Goal: Check status: Check status

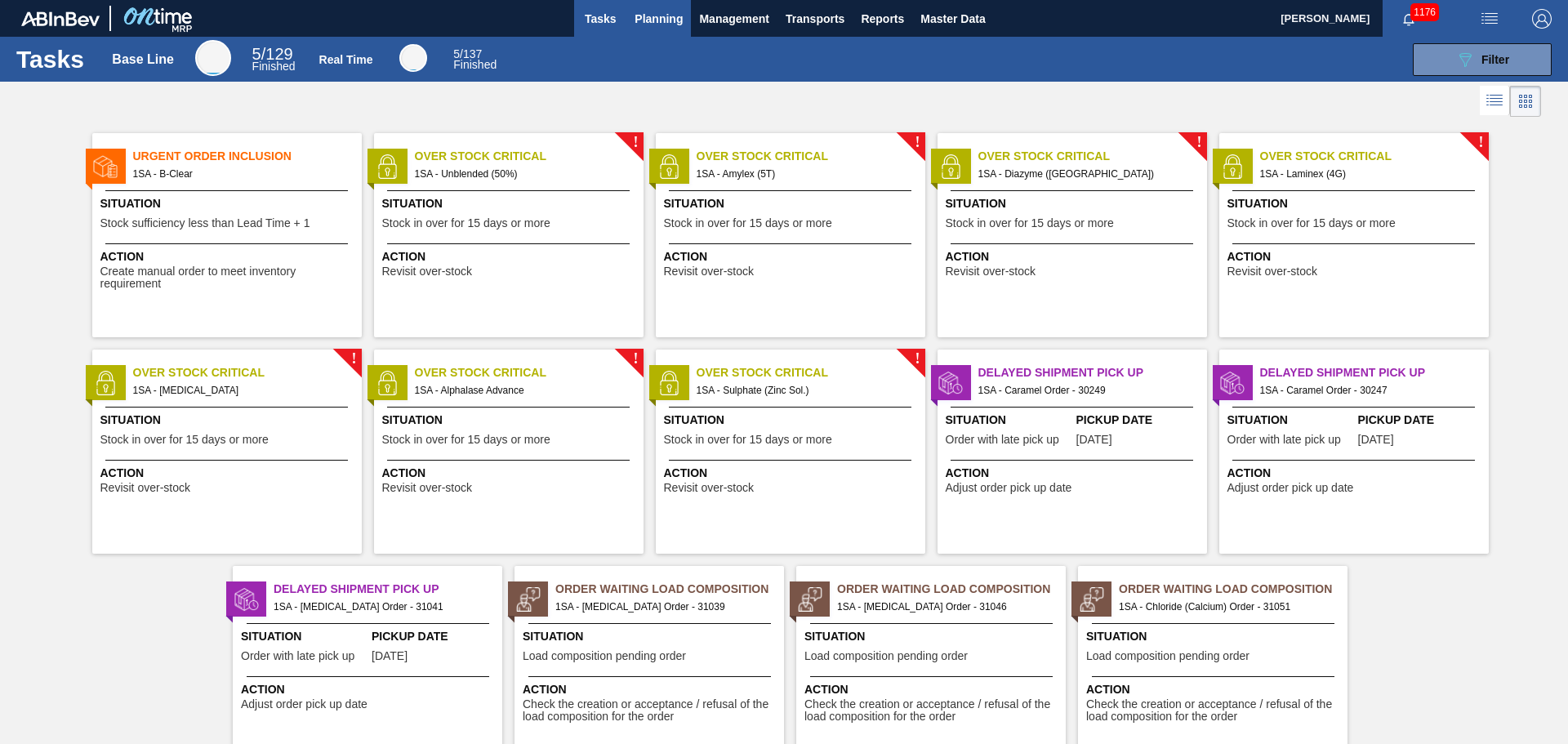
click at [647, 24] on span "Planning" at bounding box center [659, 19] width 48 height 20
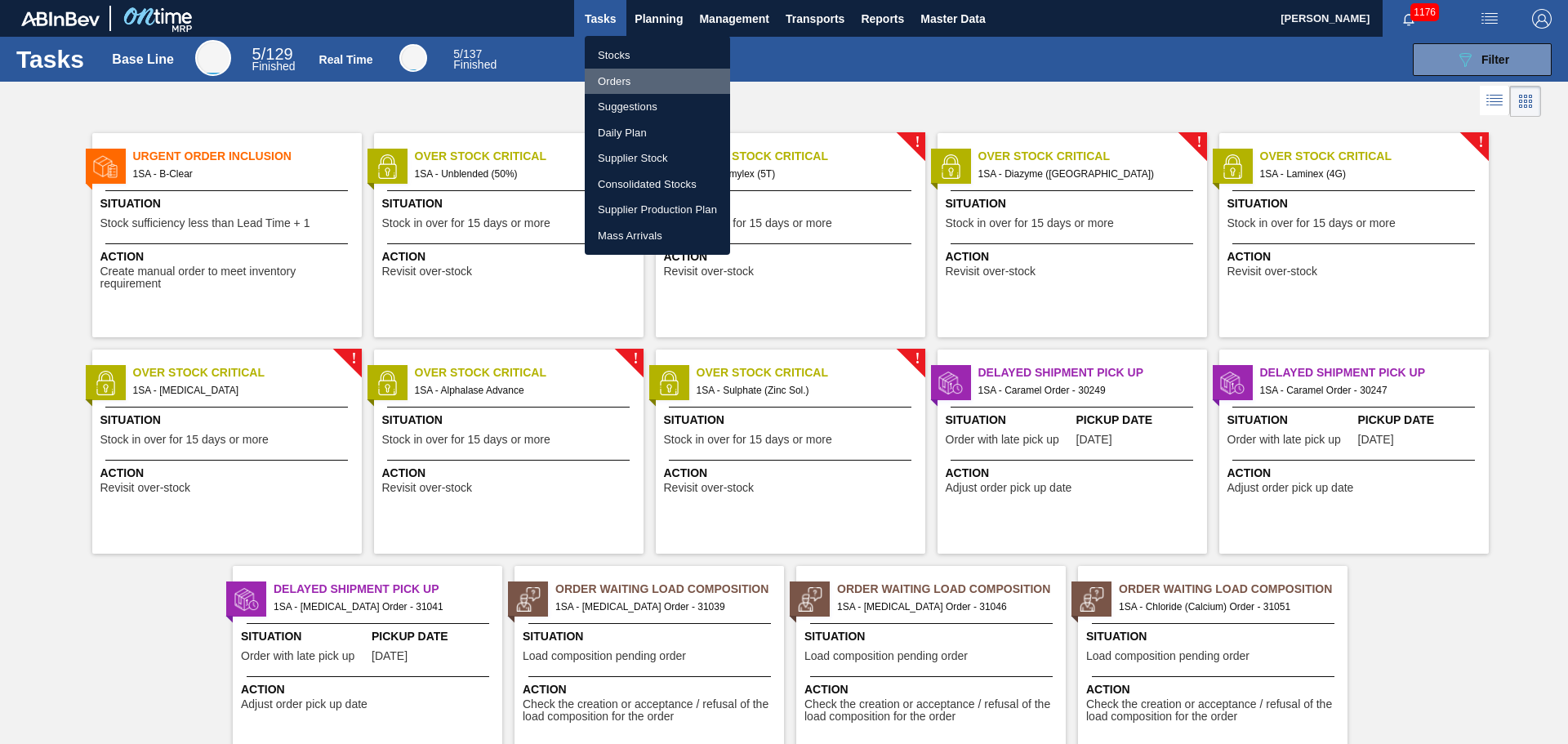
click at [618, 79] on li "Orders" at bounding box center [657, 81] width 146 height 26
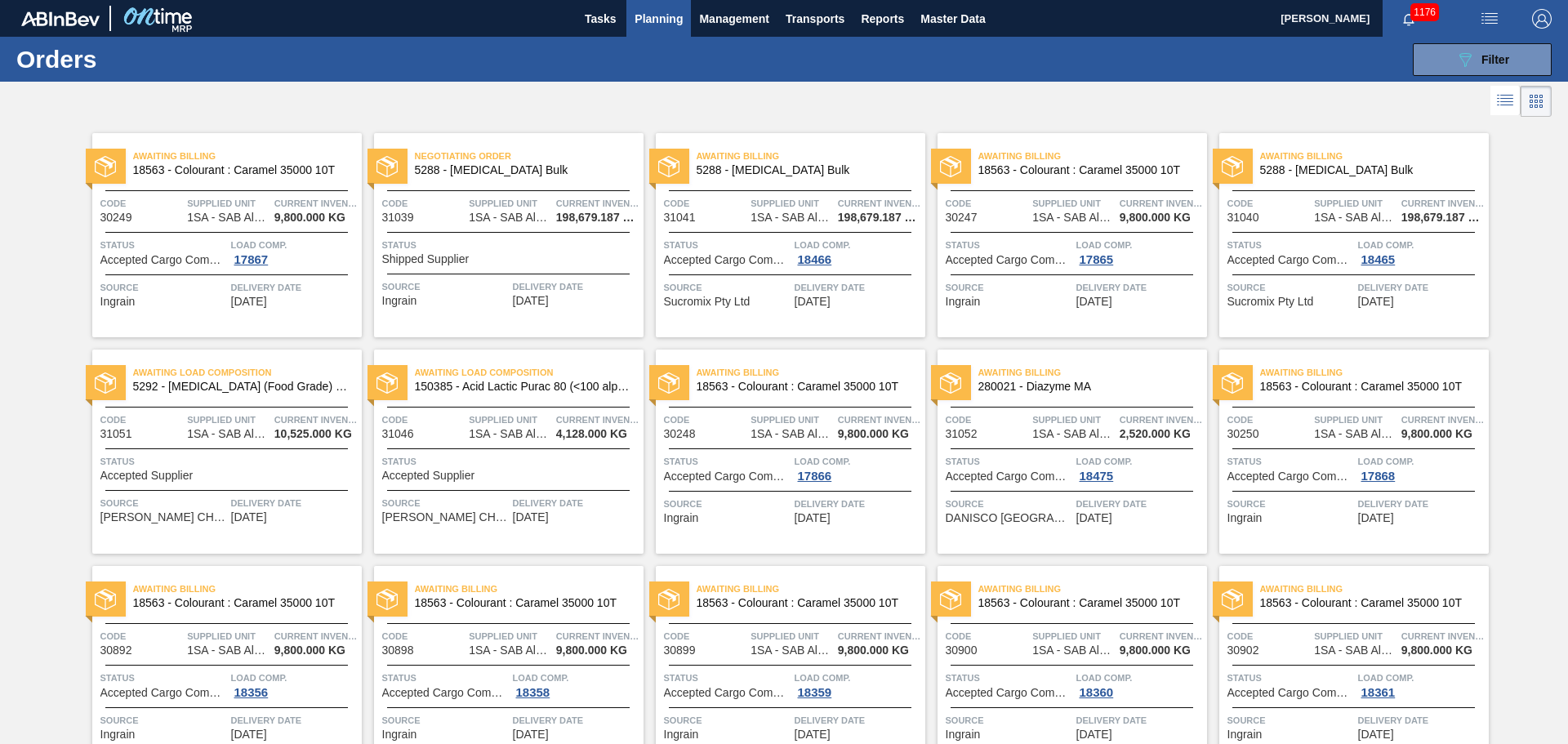
click at [472, 246] on span "Status" at bounding box center [510, 246] width 257 height 17
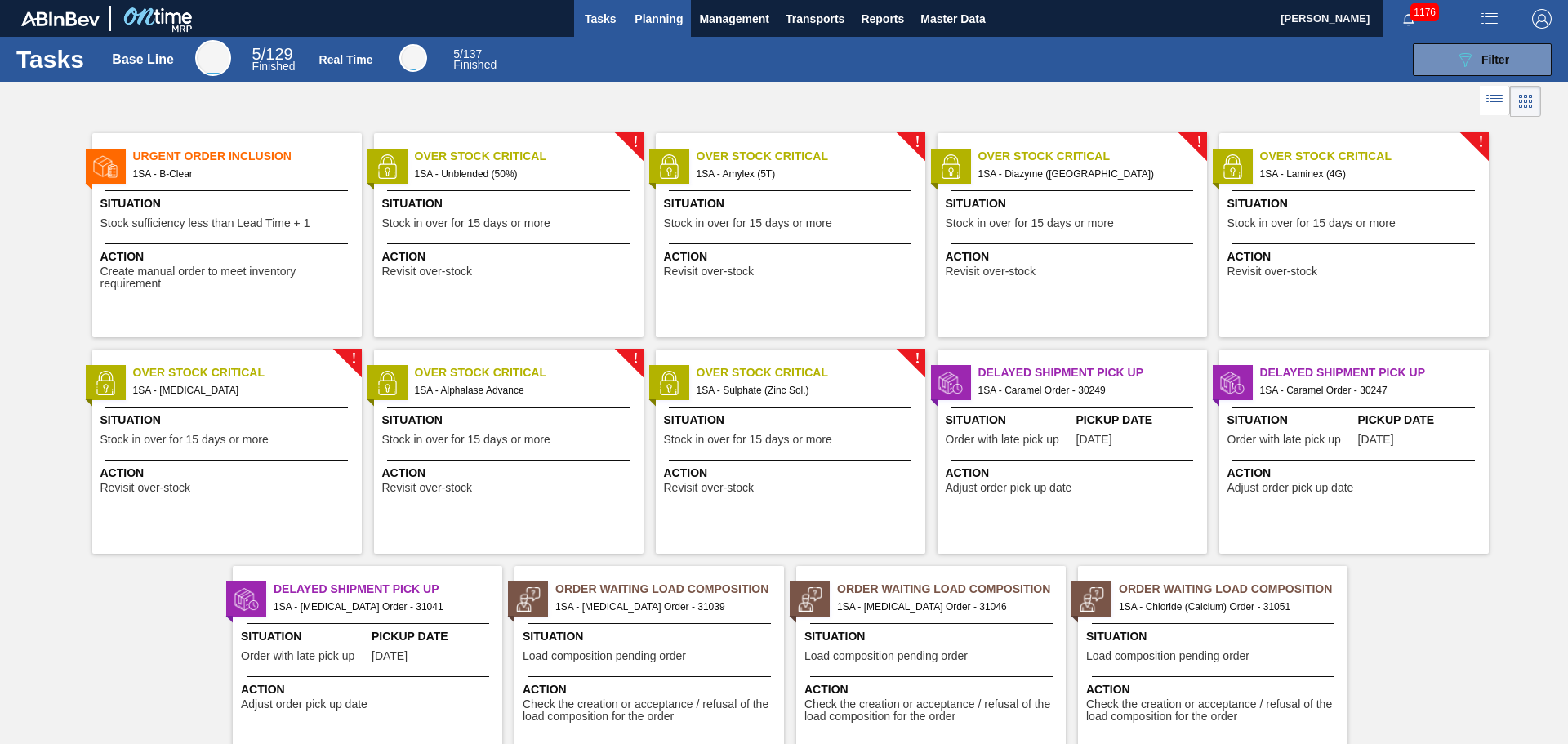
click at [666, 18] on span "Planning" at bounding box center [659, 19] width 48 height 20
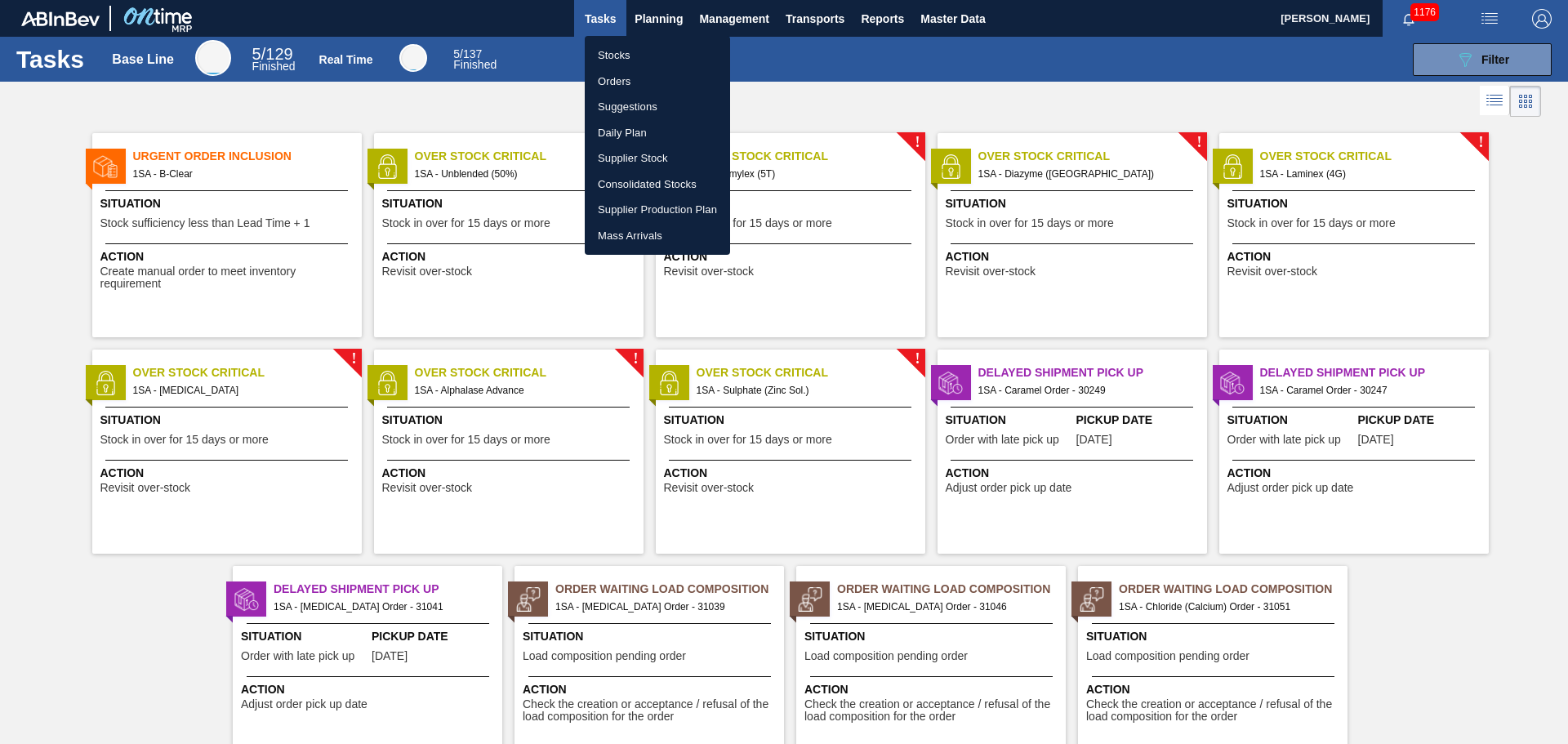
click at [628, 79] on li "Orders" at bounding box center [657, 81] width 146 height 26
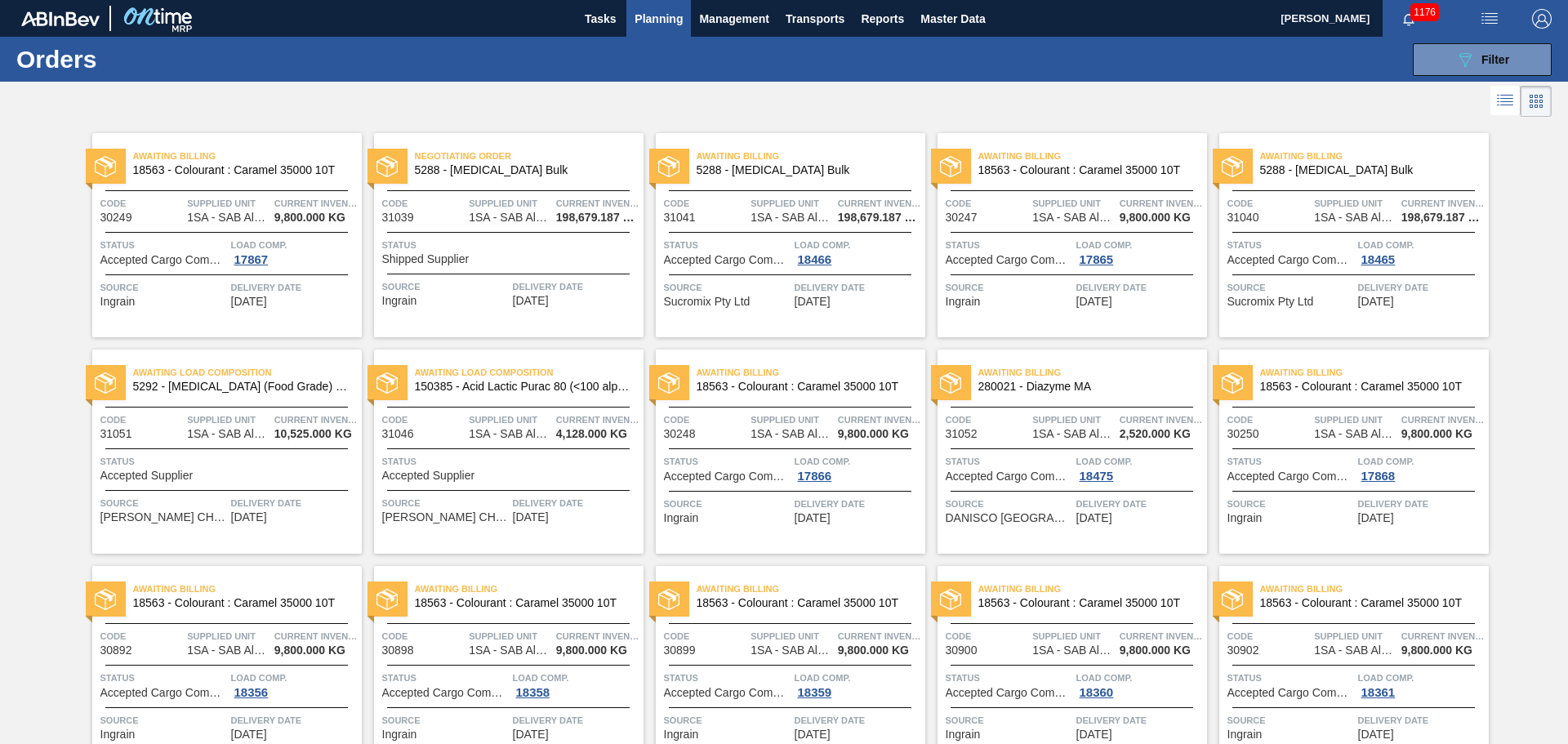
click at [503, 244] on span "Status" at bounding box center [510, 246] width 257 height 17
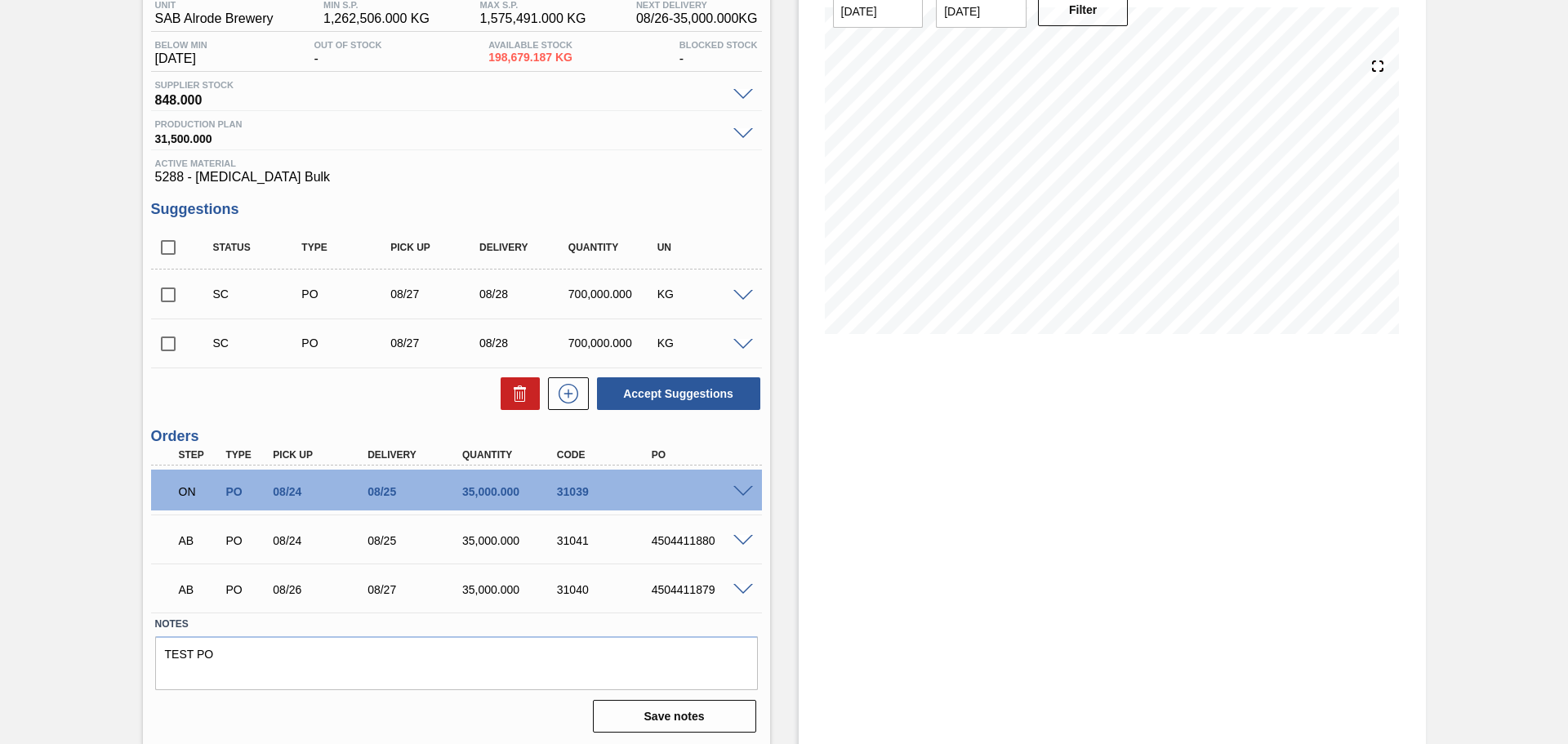
scroll to position [146, 0]
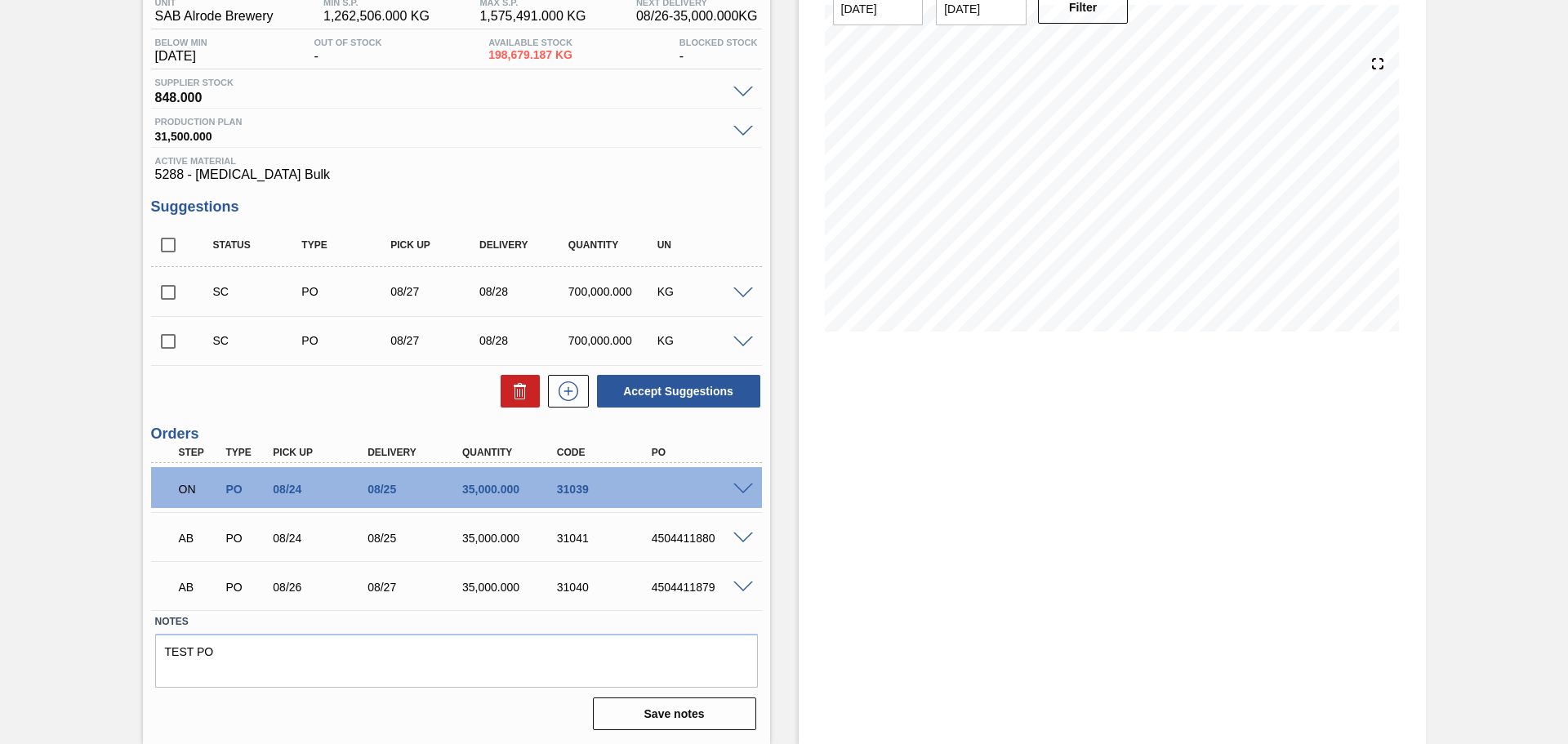
click at [737, 583] on span at bounding box center [743, 588] width 20 height 12
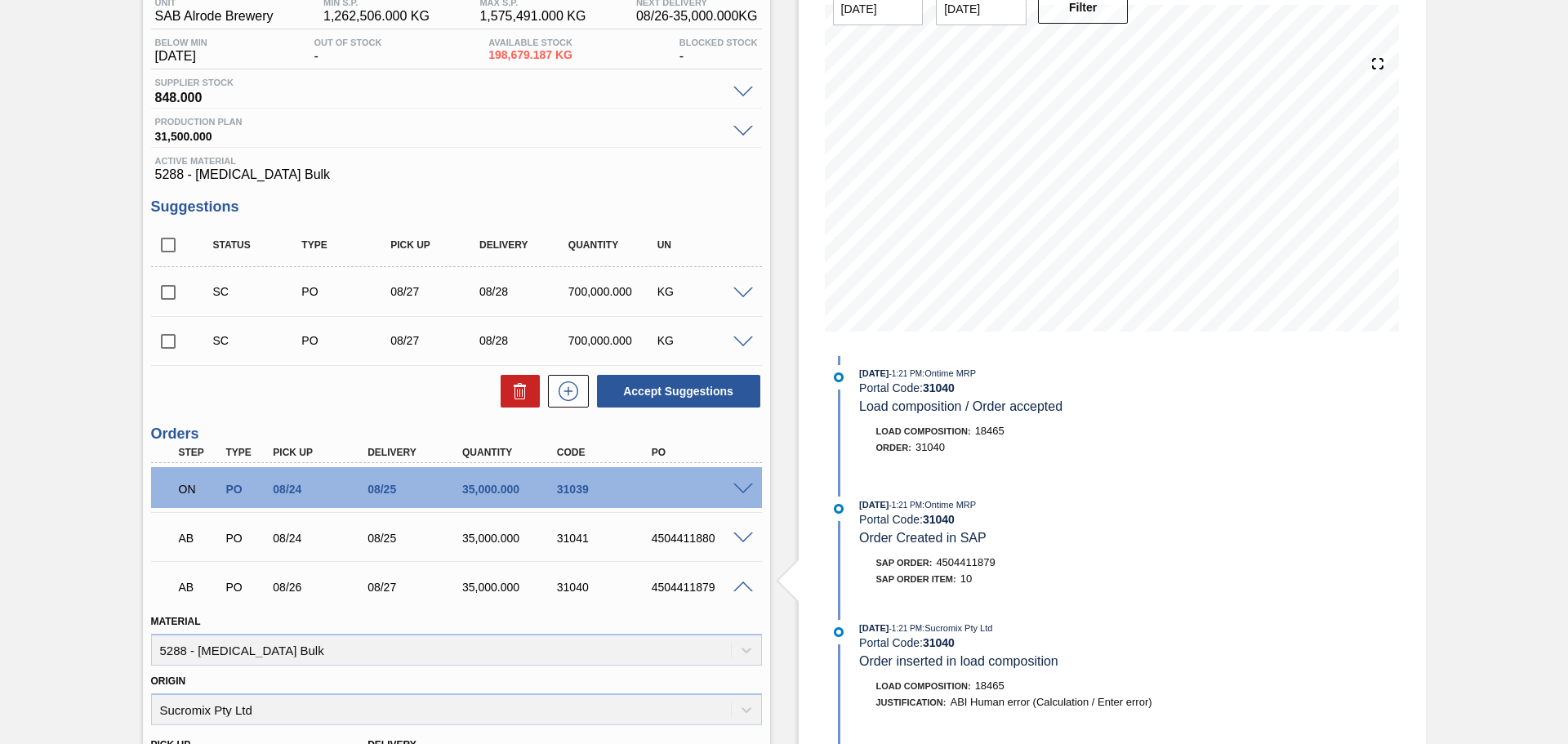
scroll to position [19, 0]
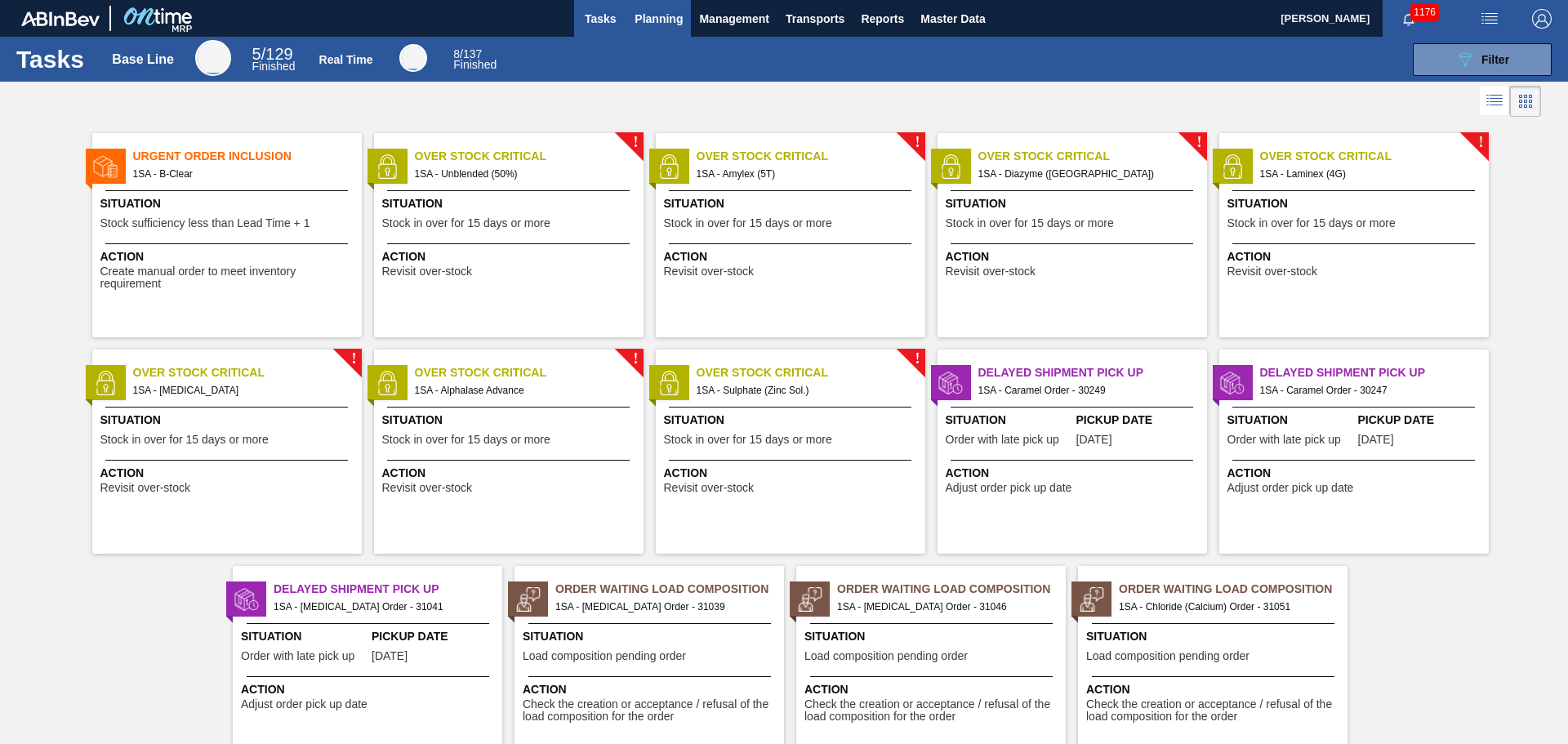
click at [664, 23] on span "Planning" at bounding box center [659, 19] width 48 height 20
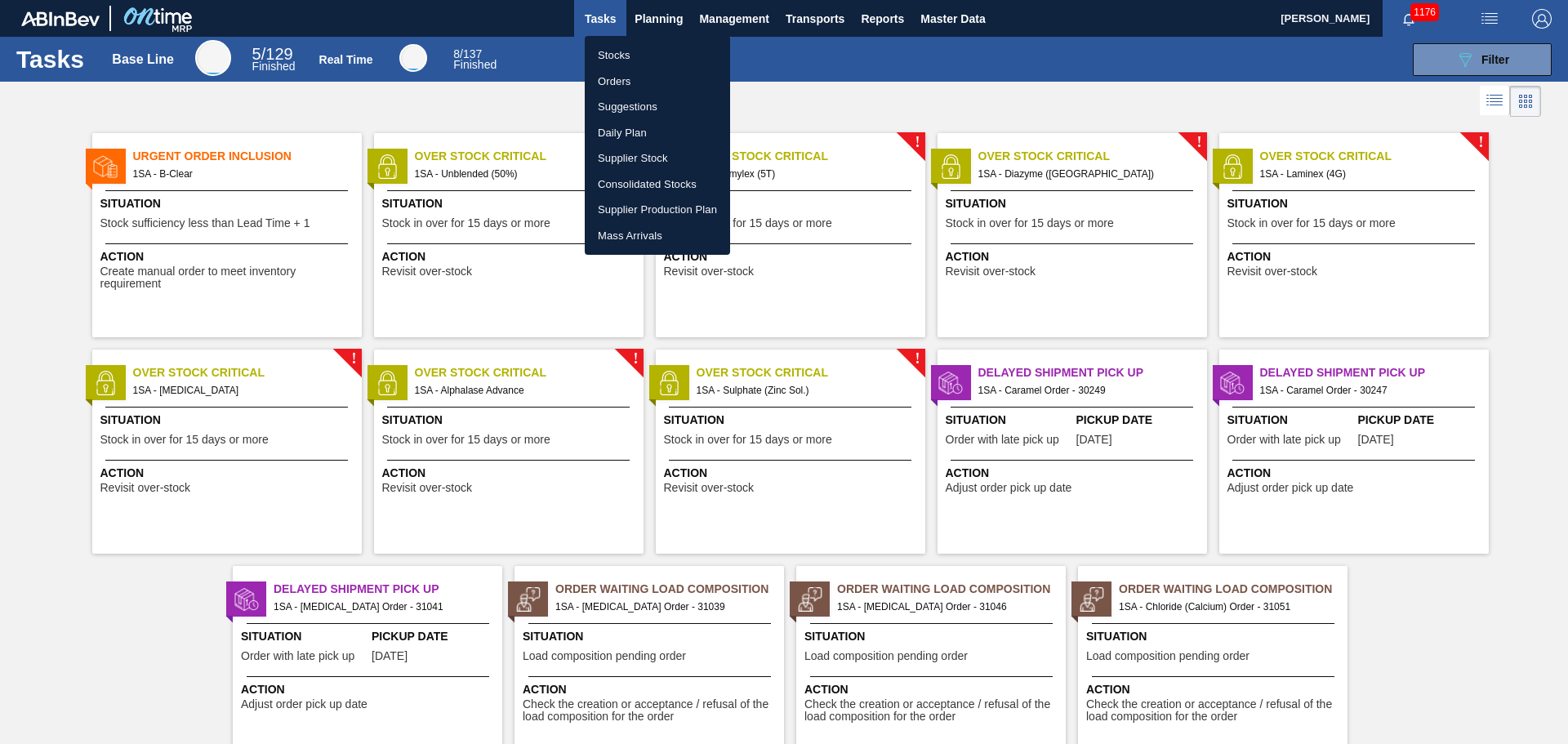
click at [641, 81] on li "Orders" at bounding box center [657, 81] width 146 height 26
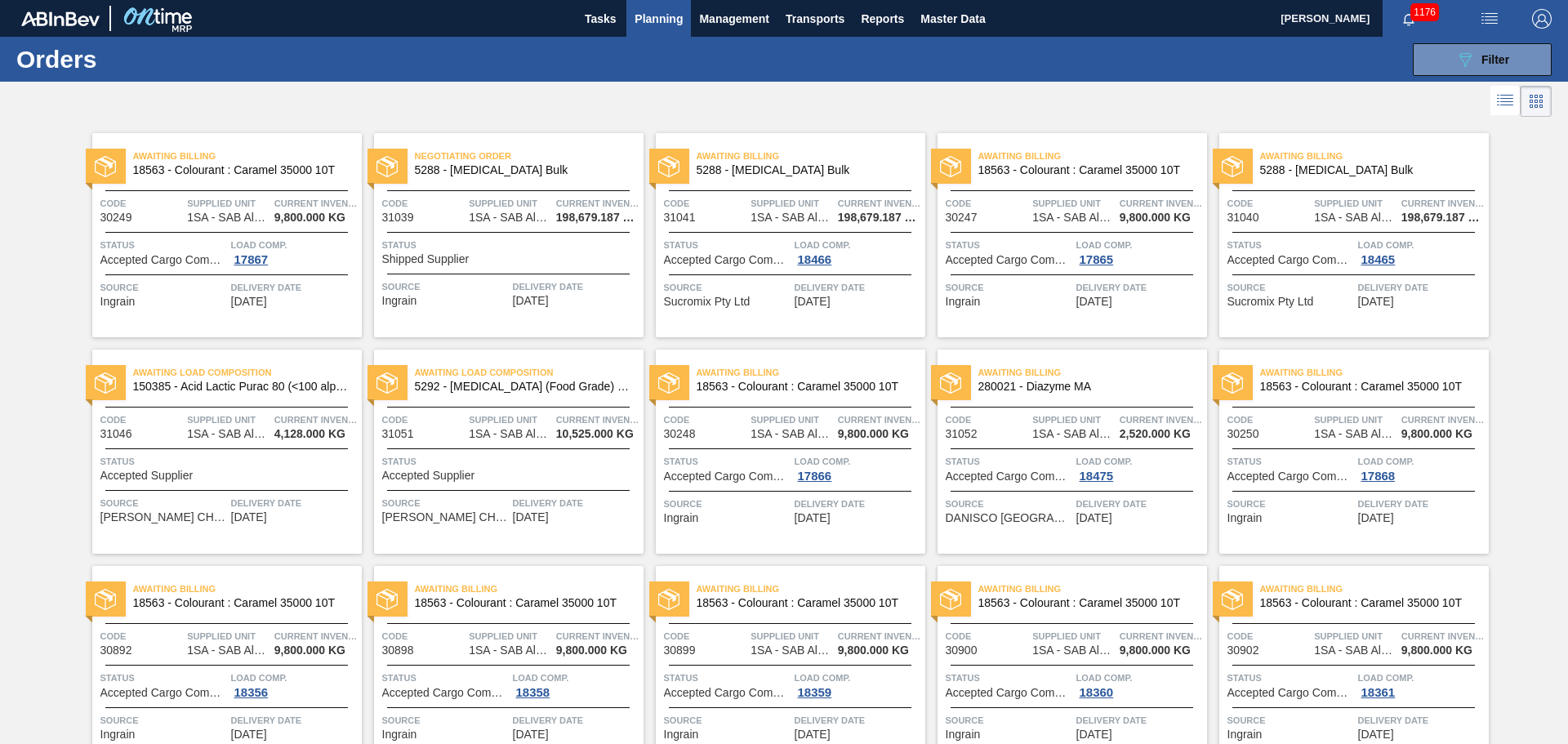
click at [485, 252] on span "Status" at bounding box center [510, 246] width 257 height 17
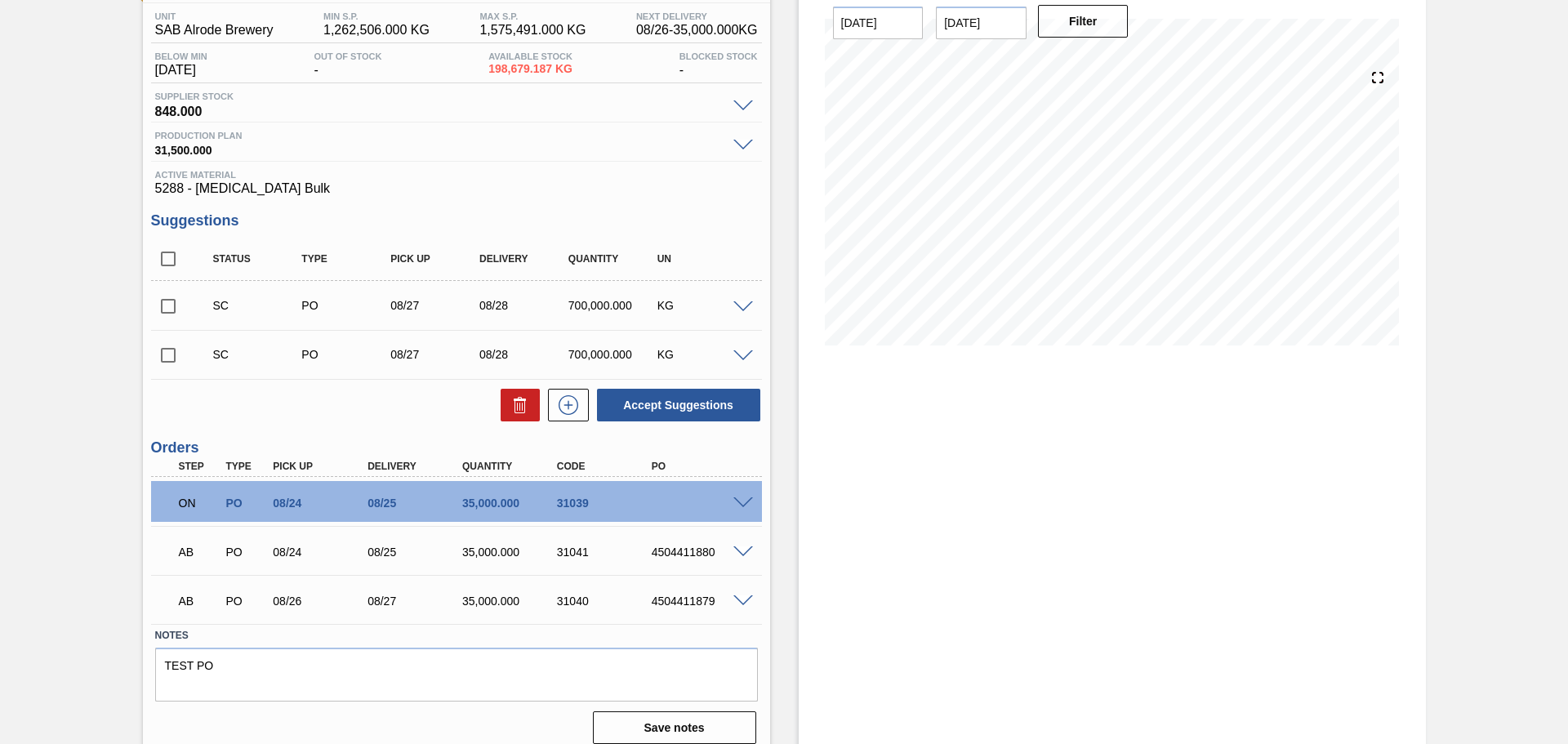
scroll to position [146, 0]
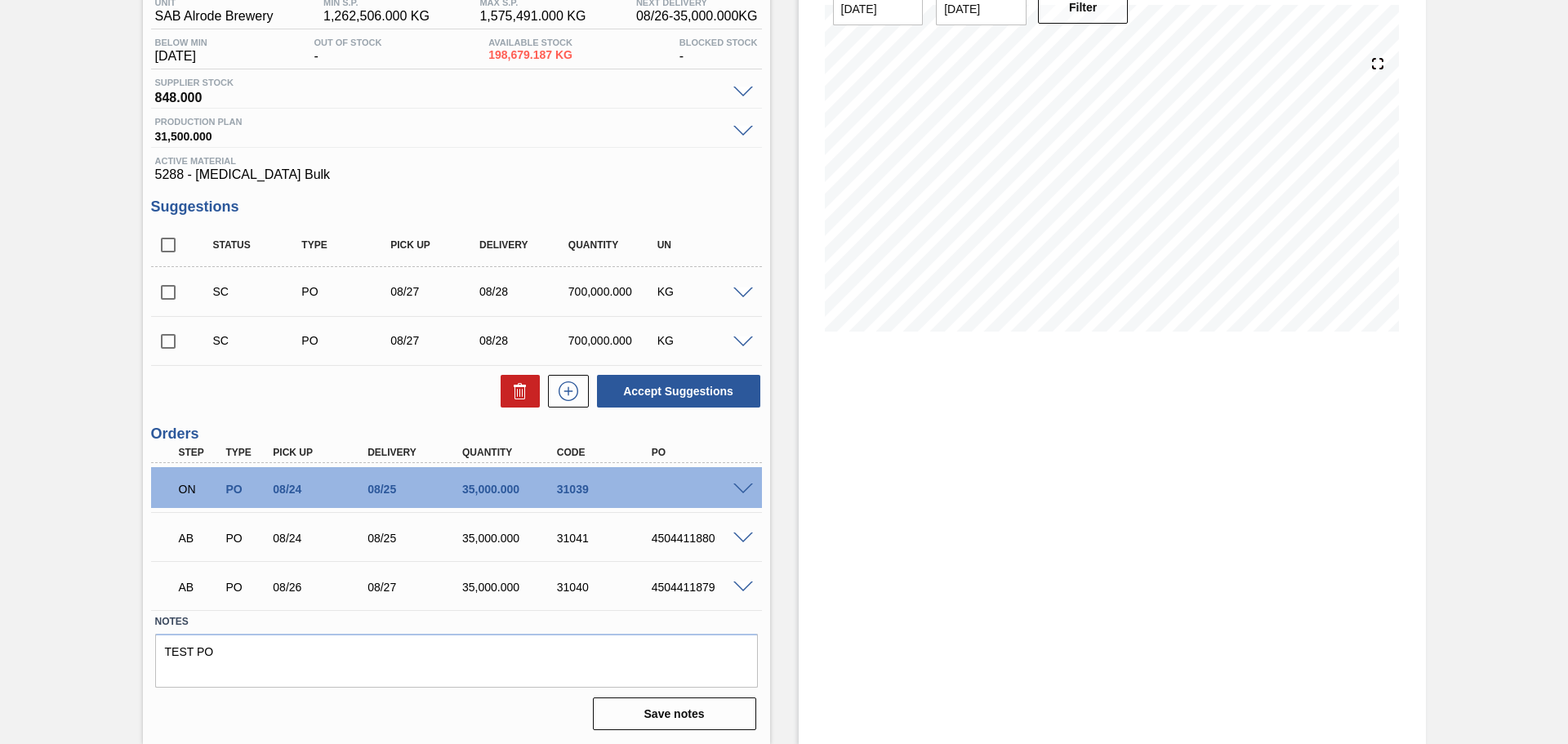
click at [740, 531] on div at bounding box center [745, 537] width 32 height 12
click at [739, 533] on span at bounding box center [743, 538] width 20 height 12
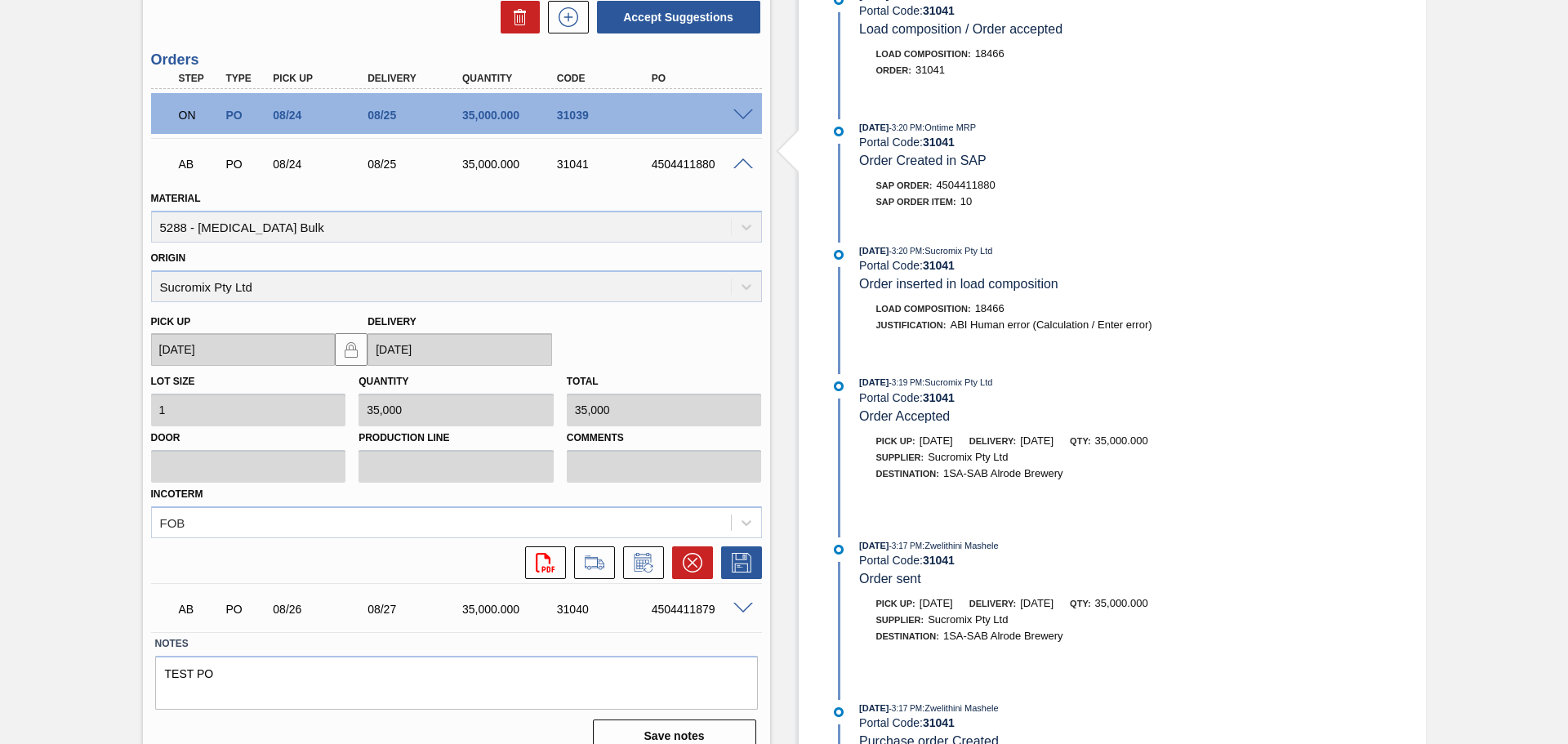
scroll to position [543, 0]
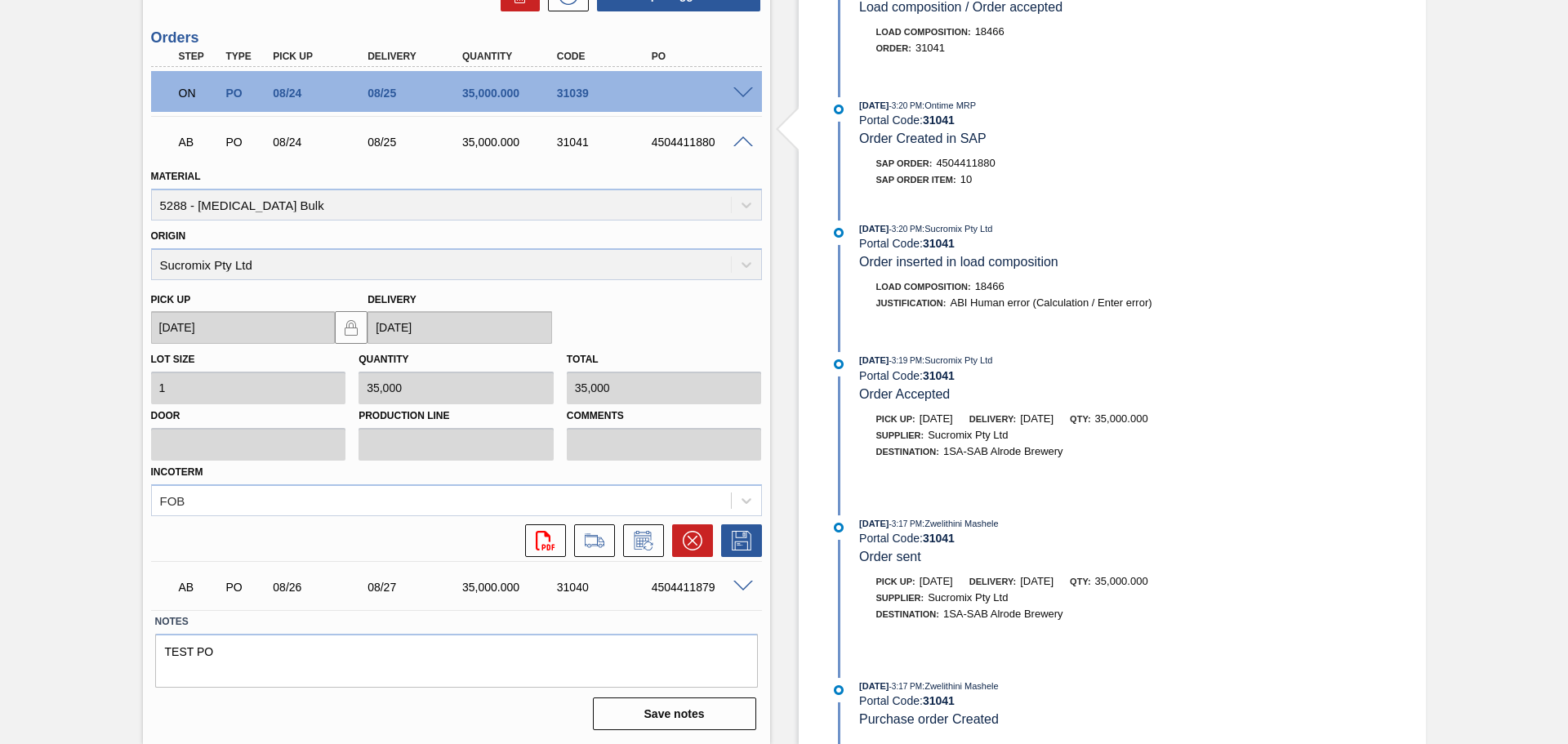
click at [744, 586] on span at bounding box center [743, 587] width 20 height 12
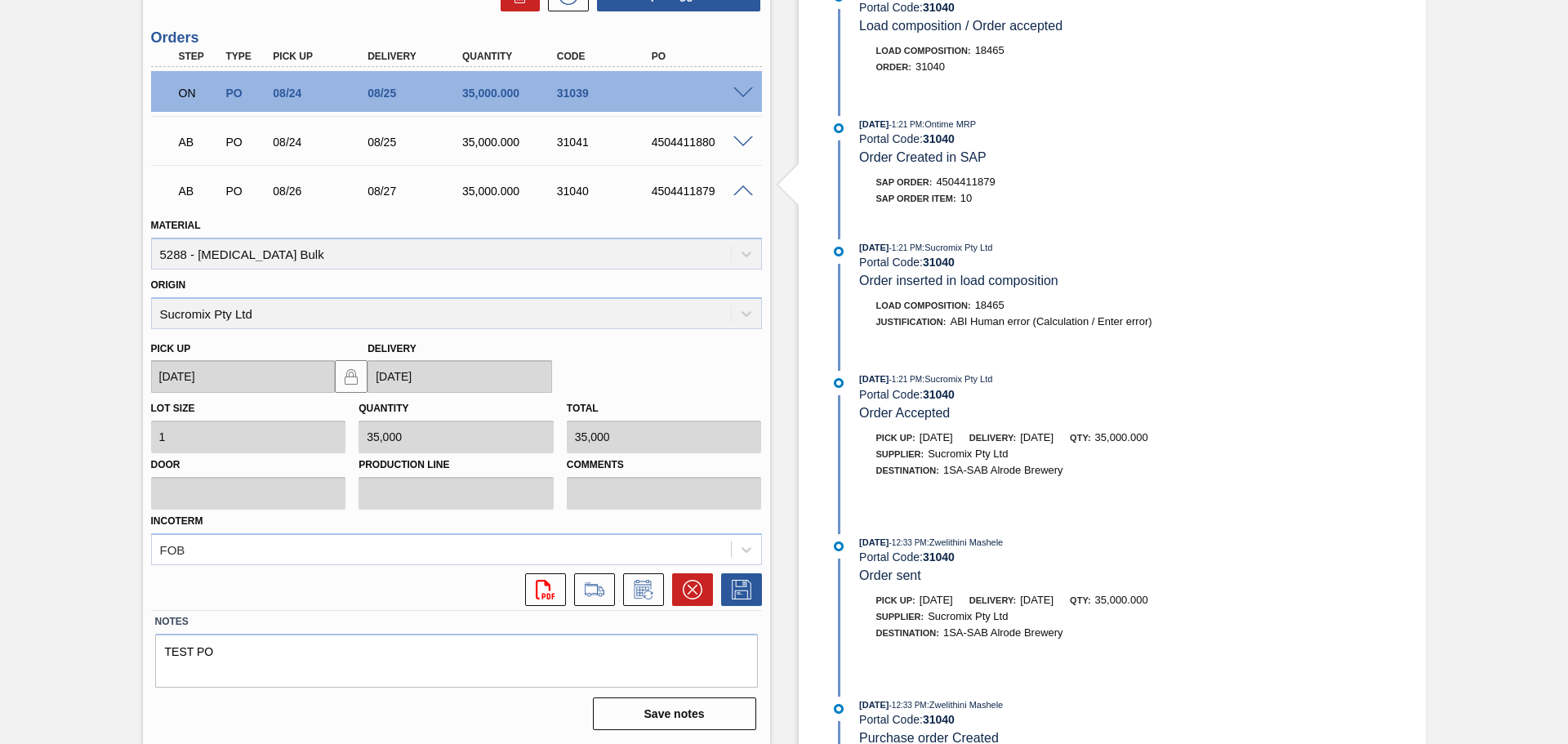
click at [740, 190] on span at bounding box center [743, 191] width 20 height 12
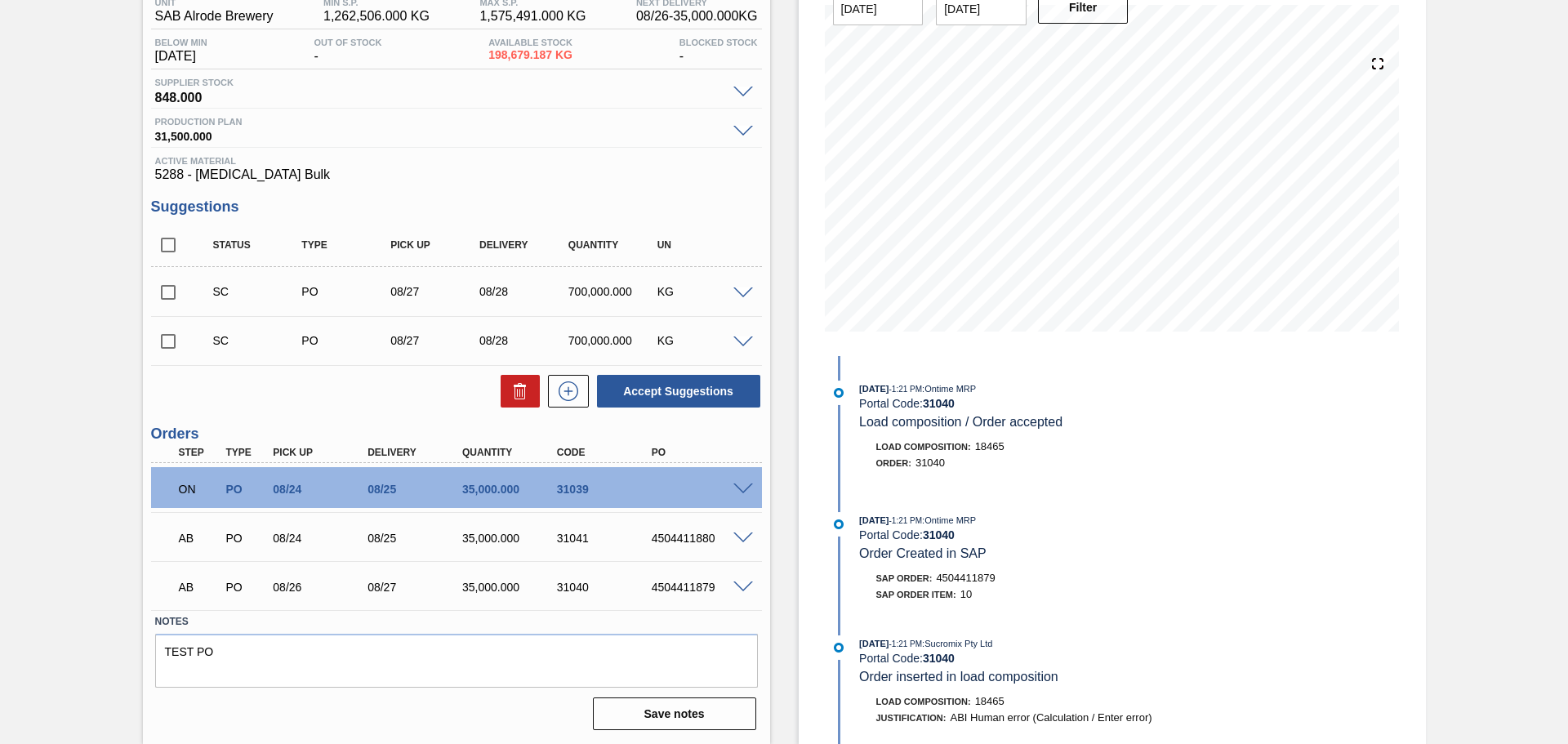
scroll to position [146, 0]
click at [739, 538] on span at bounding box center [743, 538] width 20 height 12
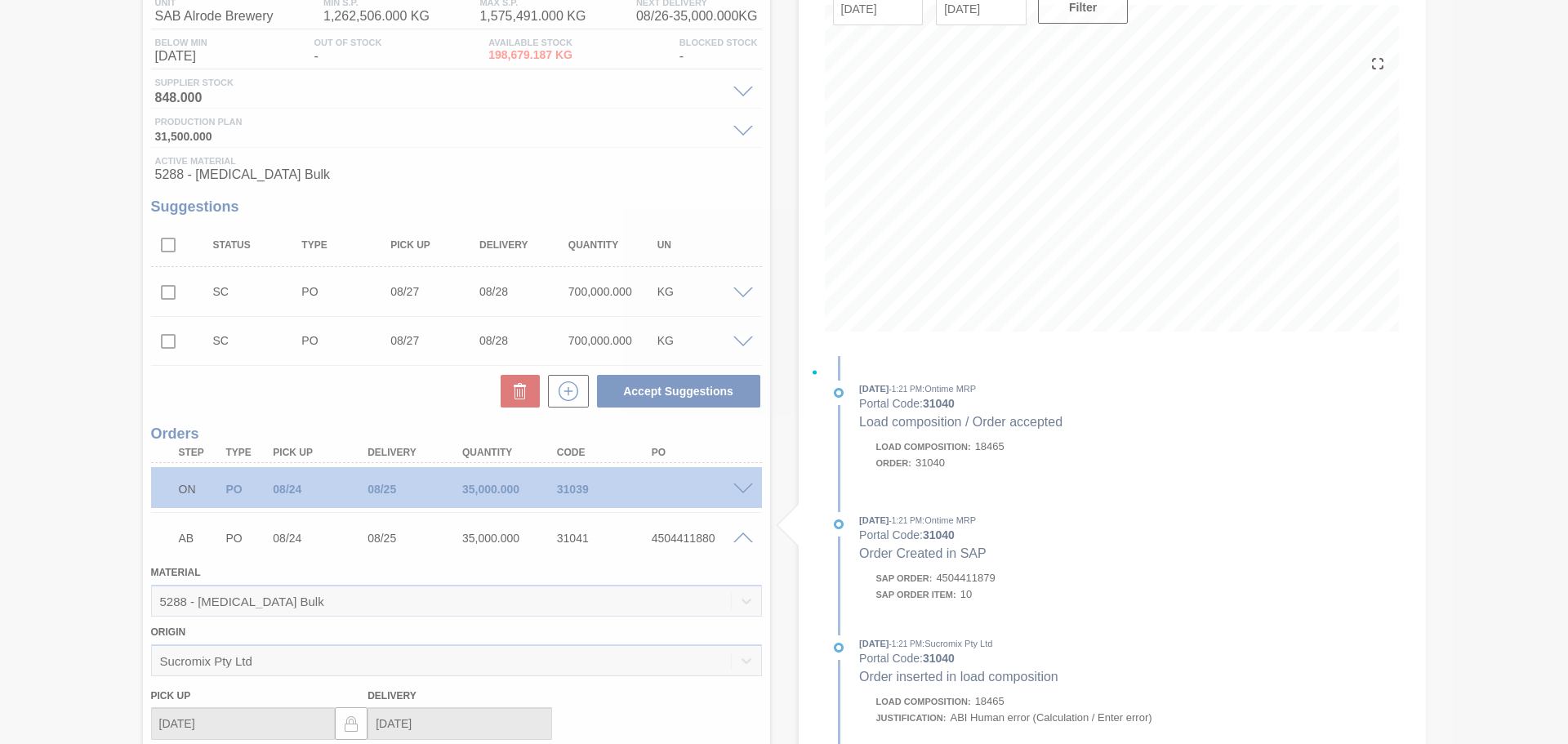
scroll to position [543, 0]
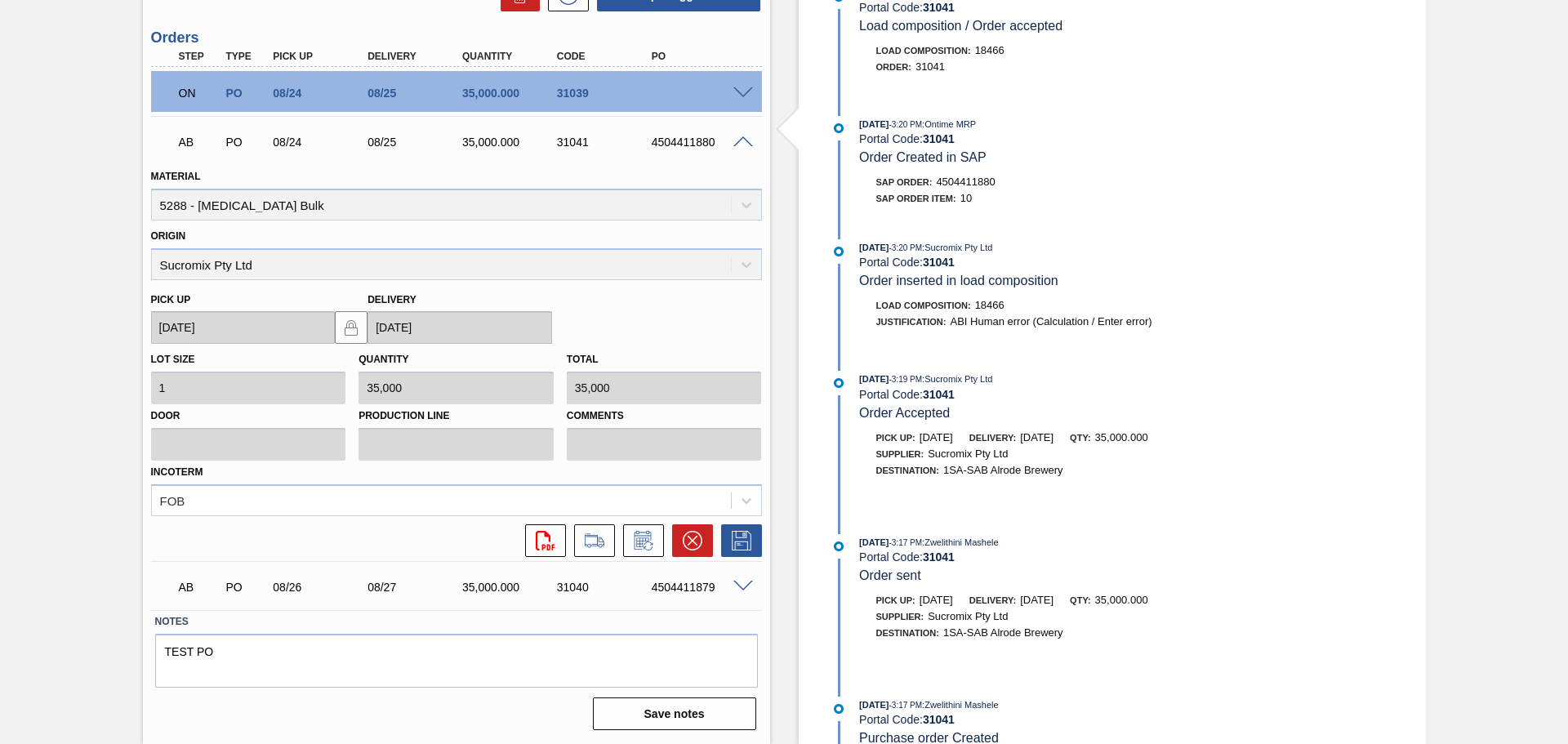
click at [740, 583] on span at bounding box center [743, 587] width 20 height 12
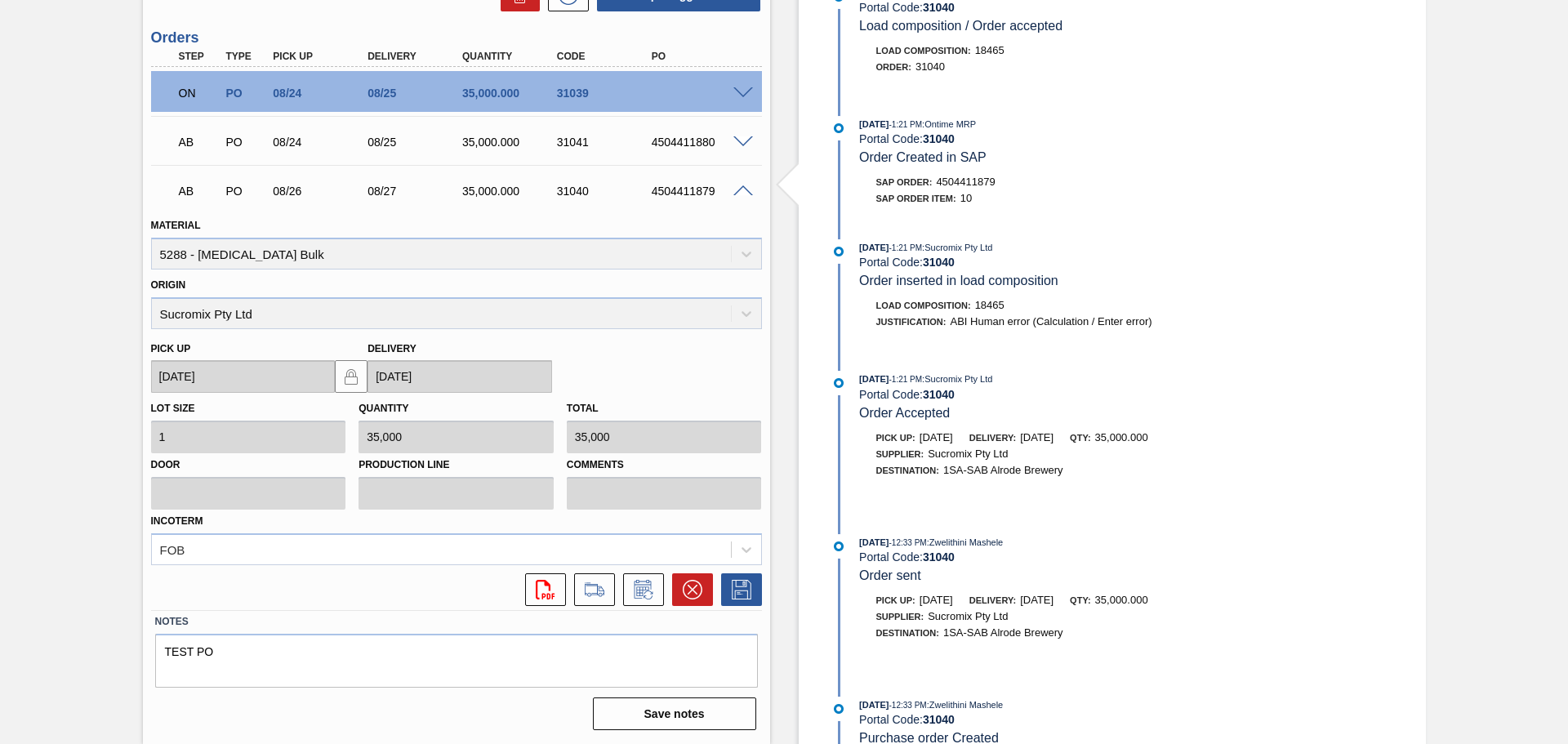
click at [744, 188] on span at bounding box center [743, 191] width 20 height 12
